Goal: Contribute content

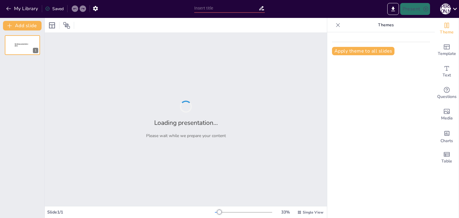
type input "Перші фрази англійською: Легкі конструкції та вправи"
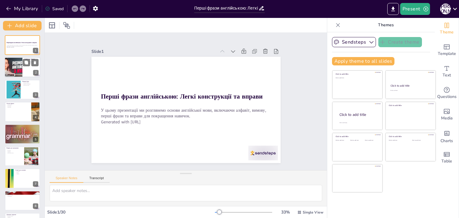
checkbox input "true"
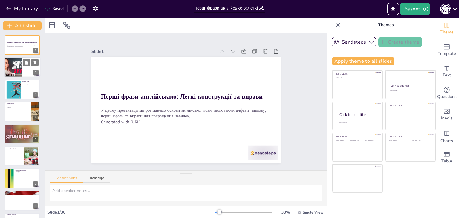
checkbox input "true"
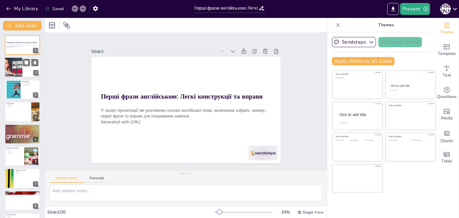
checkbox input "true"
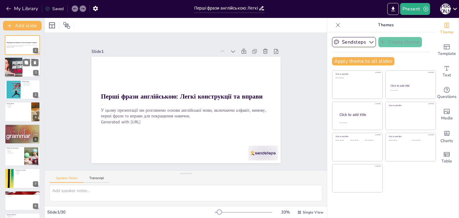
click at [23, 69] on div at bounding box center [22, 67] width 36 height 20
type textarea "Вивчення алфавіту є основою для подальшого вивчення мови. Знання букв допоможе …"
checkbox input "true"
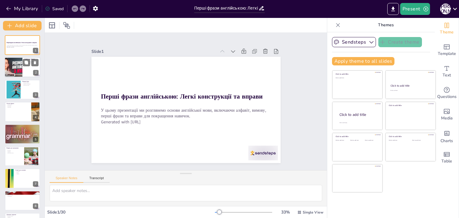
checkbox input "true"
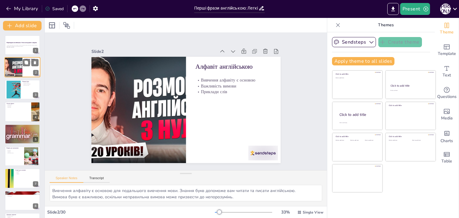
checkbox input "true"
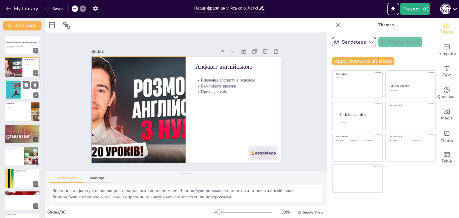
checkbox input "true"
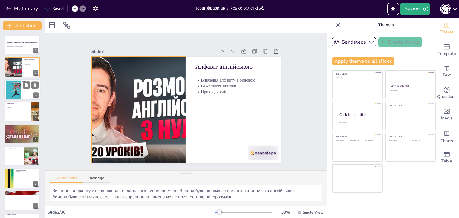
checkbox input "true"
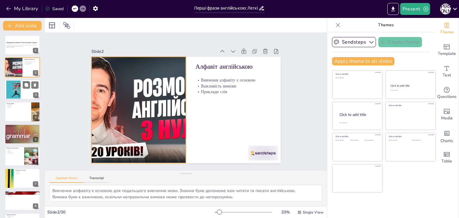
checkbox input "true"
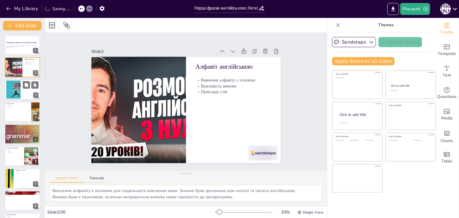
click at [17, 95] on div at bounding box center [14, 89] width 30 height 18
type textarea "Правила вимови є основою для правильного спілкування. Розуміння акцентів та діа…"
checkbox input "true"
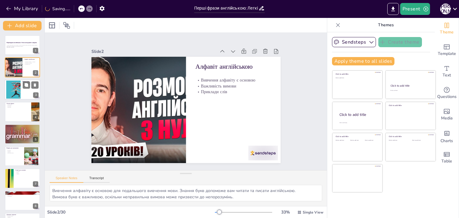
checkbox input "true"
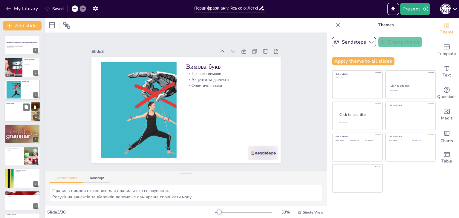
checkbox input "true"
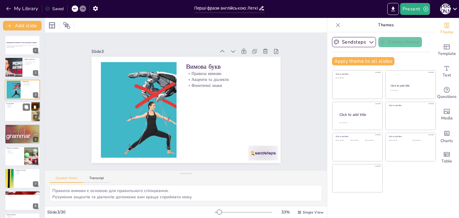
checkbox input "true"
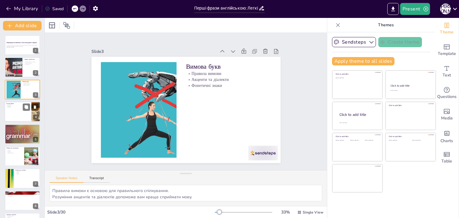
checkbox input "true"
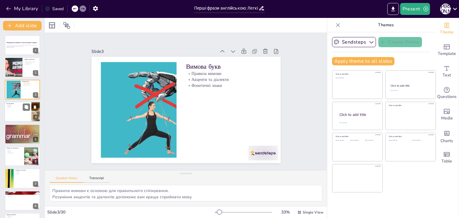
click at [17, 111] on div at bounding box center [22, 112] width 36 height 20
type textarea "Привітання є важливим елементом спілкування, яке створює позитивне враження. Пр…"
checkbox input "true"
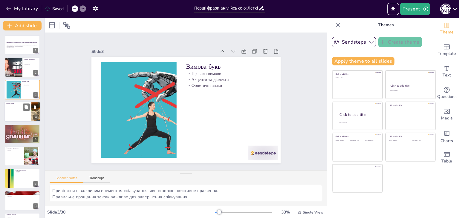
checkbox input "true"
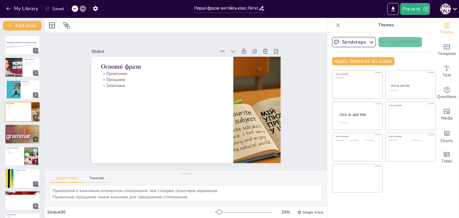
checkbox input "true"
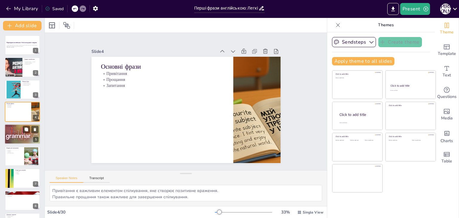
checkbox input "true"
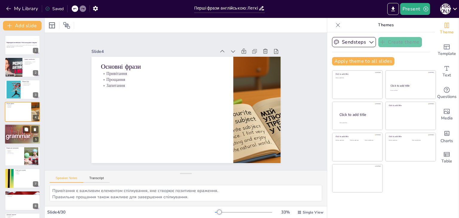
checkbox input "true"
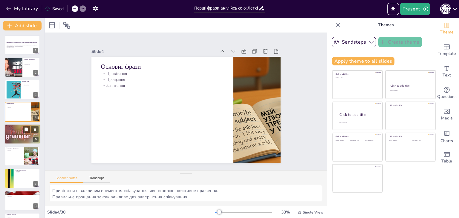
click at [19, 134] on div at bounding box center [22, 134] width 36 height 24
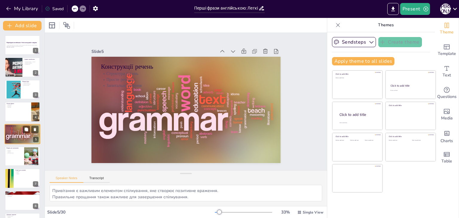
type textarea "Розуміння структури речень є основою для грамотного спілкування. Просте речення…"
checkbox input "true"
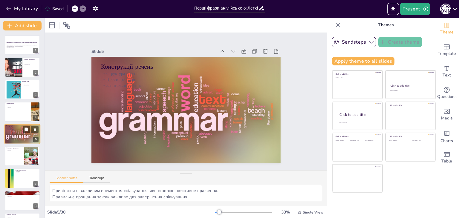
checkbox input "true"
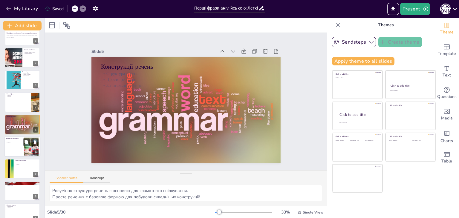
checkbox input "true"
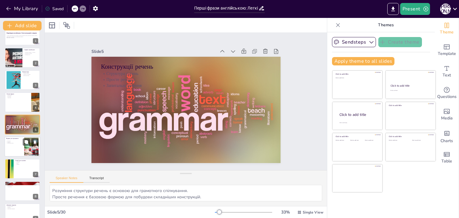
checkbox input "true"
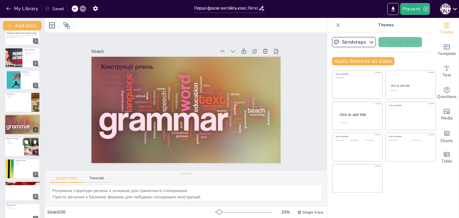
click at [17, 143] on p "Зворотний зв'язок" at bounding box center [14, 143] width 16 height 1
type textarea "Практика є ключовим елементом у вивченні мови. Виконання завдань допоможе закрі…"
checkbox input "true"
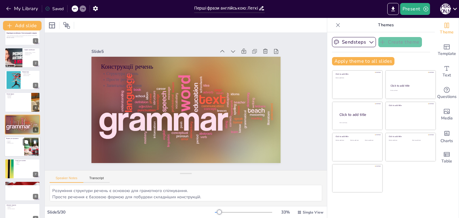
checkbox input "true"
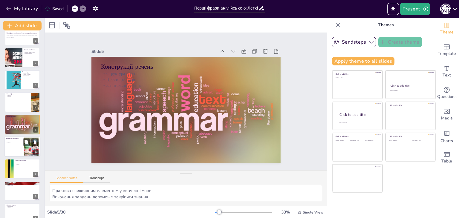
checkbox input "true"
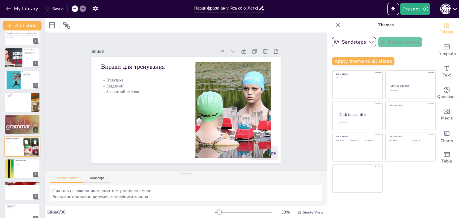
scroll to position [32, 0]
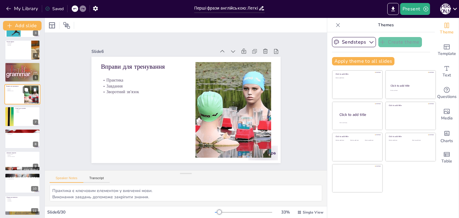
checkbox input "true"
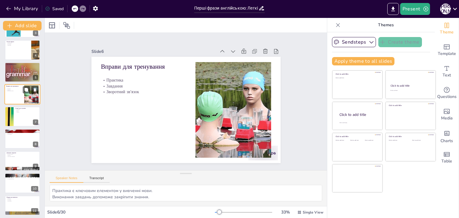
click at [17, 142] on div at bounding box center [22, 139] width 35 height 20
type textarea "Приклади діалогів допоможуть вам зрозуміти, як використовувати мову. Використан…"
checkbox input "true"
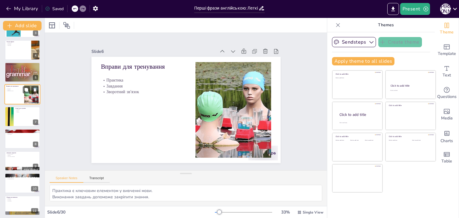
checkbox input "true"
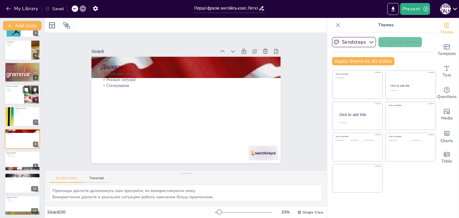
checkbox input "true"
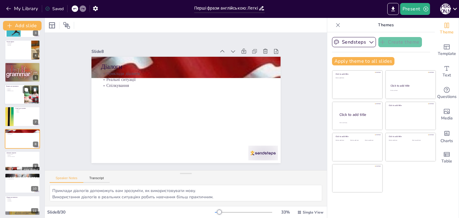
scroll to position [77, 0]
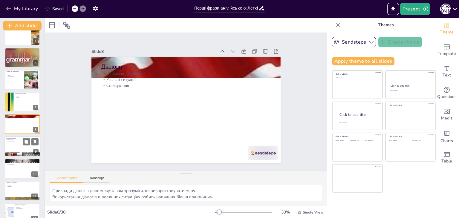
click at [15, 148] on div at bounding box center [22, 146] width 36 height 20
type textarea "Практика вдома допомагає закріпити знання. Завдання повинні бути різноманітними…"
checkbox input "true"
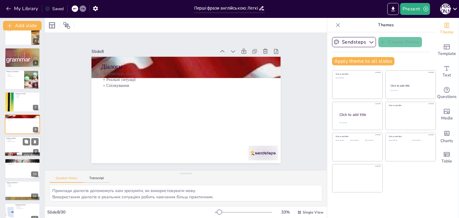
checkbox input "true"
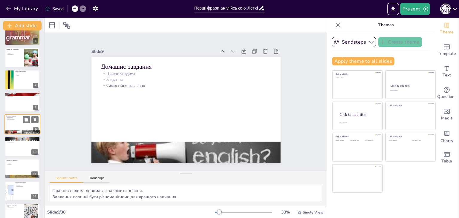
checkbox input "true"
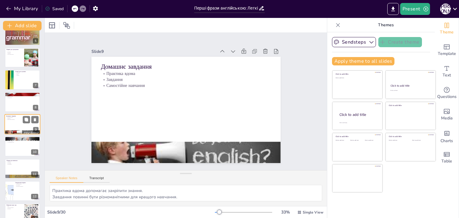
checkbox input "true"
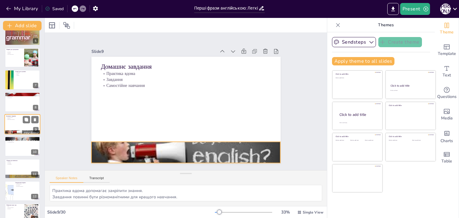
checkbox input "true"
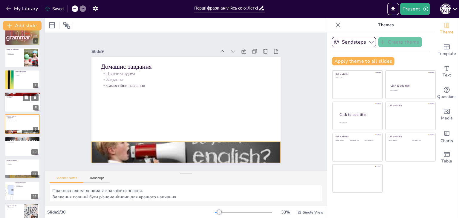
checkbox input "true"
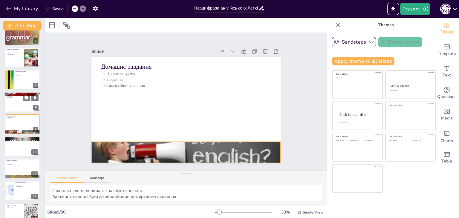
checkbox input "true"
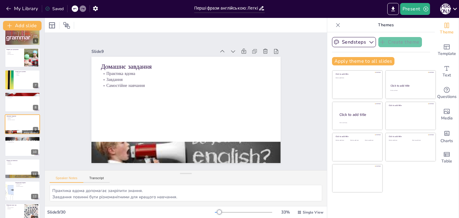
checkbox input "true"
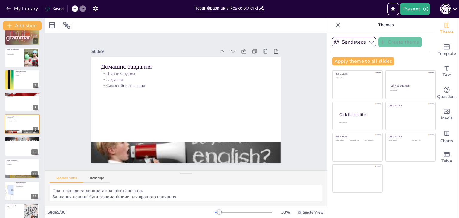
checkbox input "true"
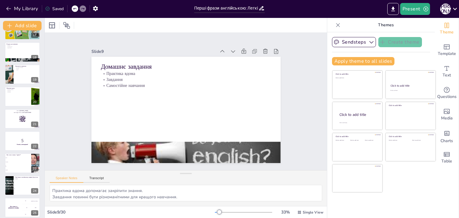
scroll to position [487, 0]
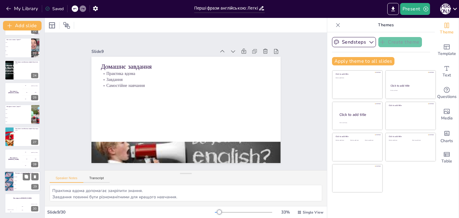
checkbox input "true"
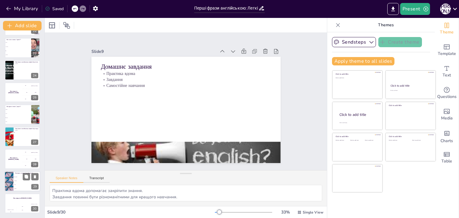
checkbox input "true"
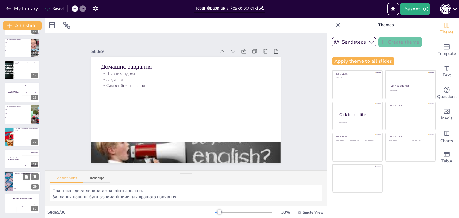
checkbox input "true"
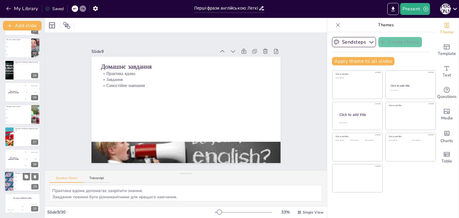
checkbox input "true"
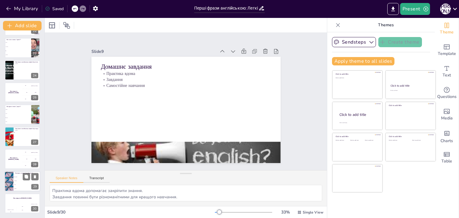
checkbox input "true"
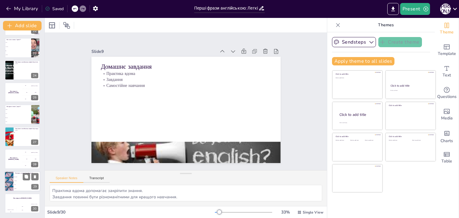
checkbox input "true"
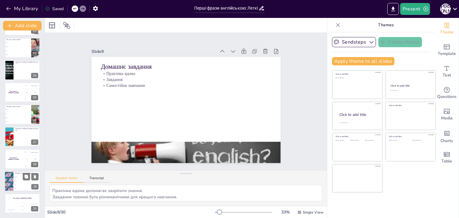
checkbox input "true"
click at [26, 184] on li "Hello" at bounding box center [26, 185] width 27 height 4
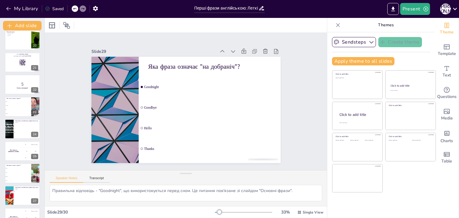
scroll to position [427, 0]
click at [18, 112] on li "Hi" at bounding box center [17, 111] width 27 height 4
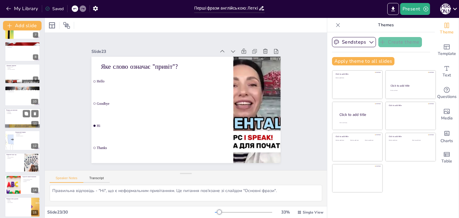
click at [16, 113] on p "Організація" at bounding box center [22, 113] width 32 height 1
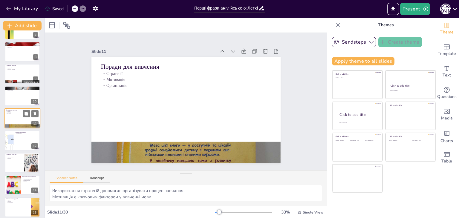
scroll to position [143, 0]
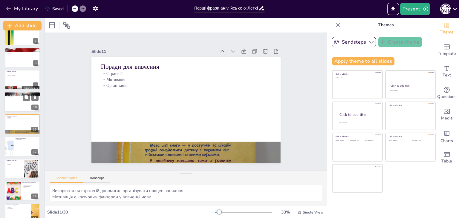
click at [12, 101] on div at bounding box center [22, 102] width 36 height 20
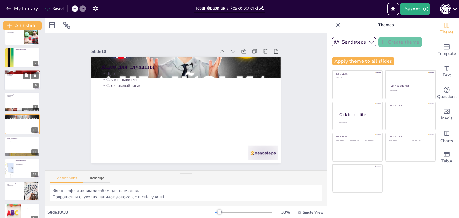
click at [13, 79] on div at bounding box center [22, 80] width 36 height 20
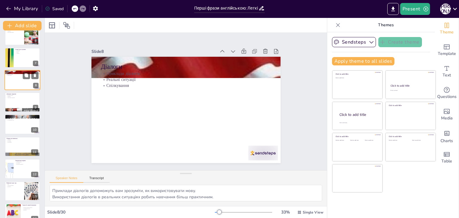
scroll to position [77, 0]
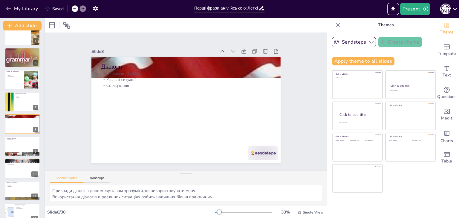
click at [128, 110] on div at bounding box center [186, 110] width 200 height 126
click at [114, 87] on div at bounding box center [186, 110] width 189 height 106
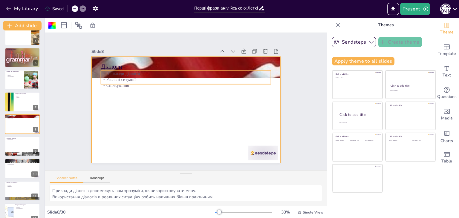
click at [110, 78] on p "Реальні ситуації" at bounding box center [191, 80] width 168 height 41
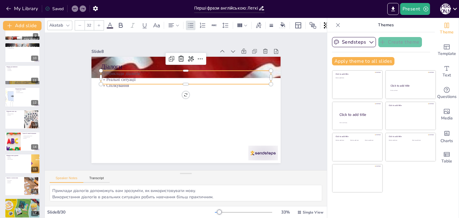
scroll to position [487, 0]
